Goal: Check status: Check status

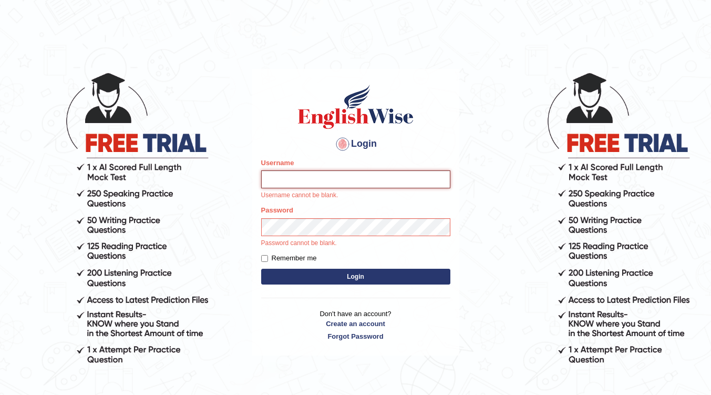
type input "surendra_parramatta"
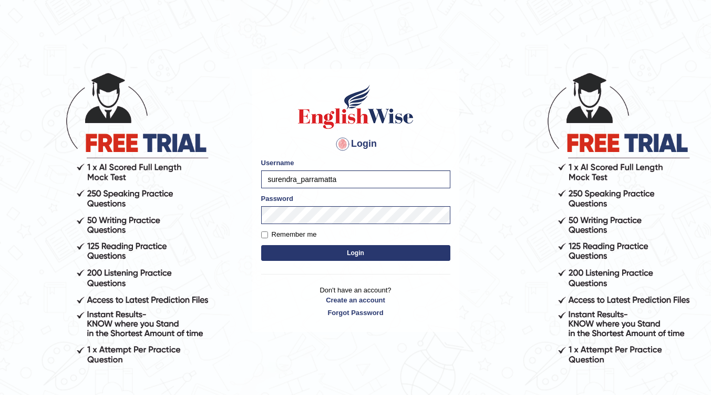
click at [318, 250] on button "Login" at bounding box center [355, 253] width 189 height 16
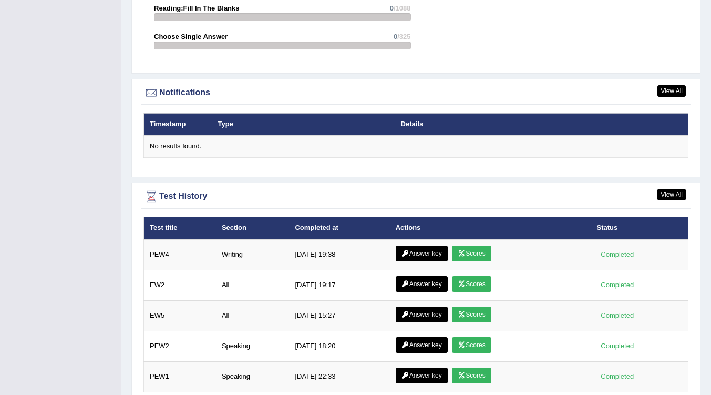
scroll to position [1317, 0]
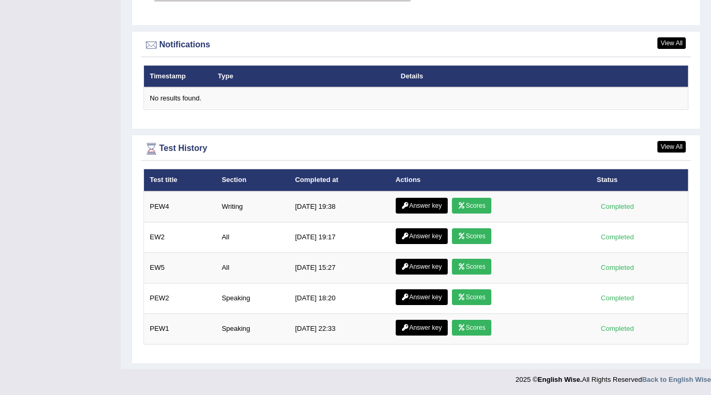
click at [464, 234] on icon at bounding box center [462, 236] width 8 height 6
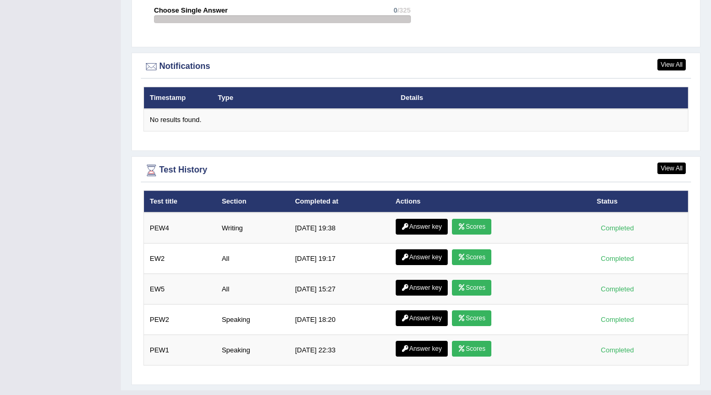
scroll to position [1250, 0]
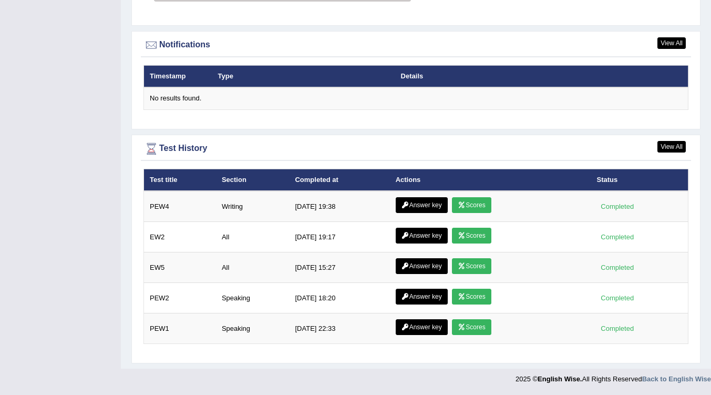
click at [479, 234] on link "Scores" at bounding box center [471, 236] width 39 height 16
click at [486, 262] on link "Scores" at bounding box center [471, 266] width 39 height 16
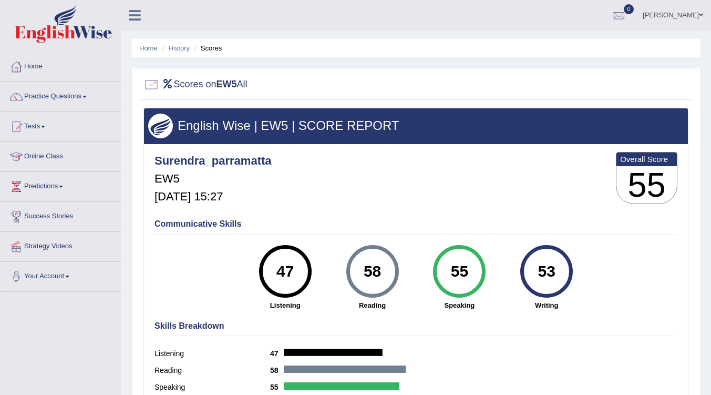
click at [34, 67] on link "Home" at bounding box center [61, 65] width 120 height 26
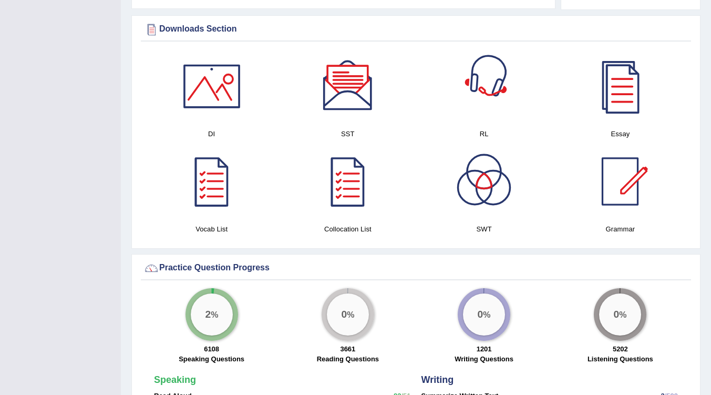
scroll to position [526, 0]
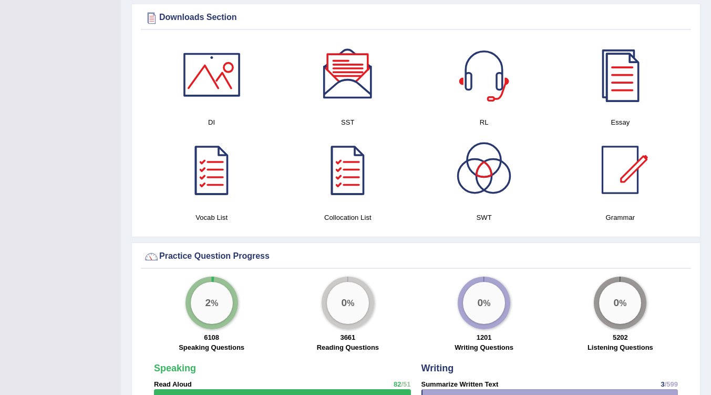
click at [626, 60] on div at bounding box center [621, 75] width 74 height 74
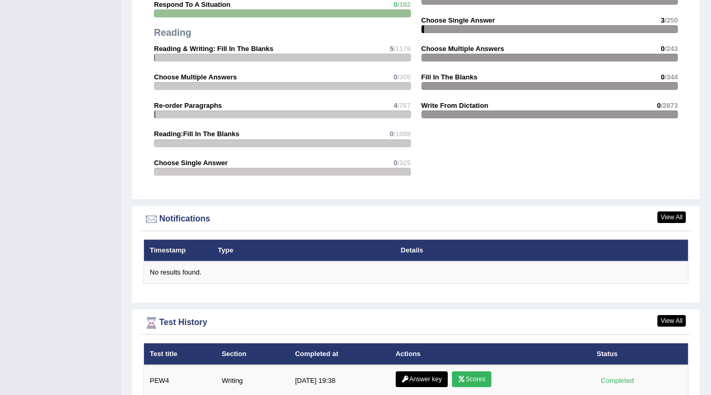
scroll to position [1104, 0]
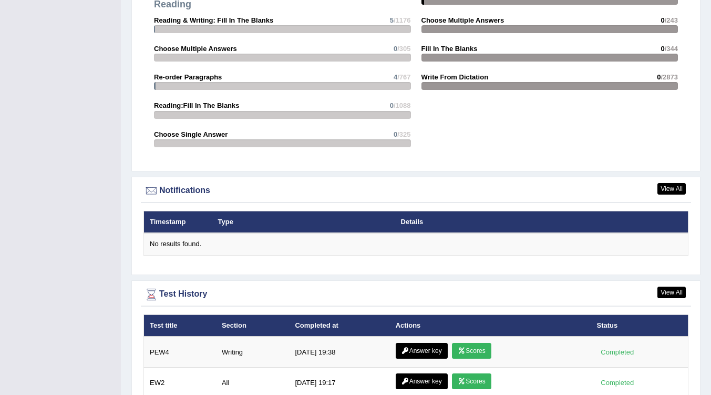
click at [466, 350] on link "Scores" at bounding box center [471, 351] width 39 height 16
